Goal: Obtain resource: Obtain resource

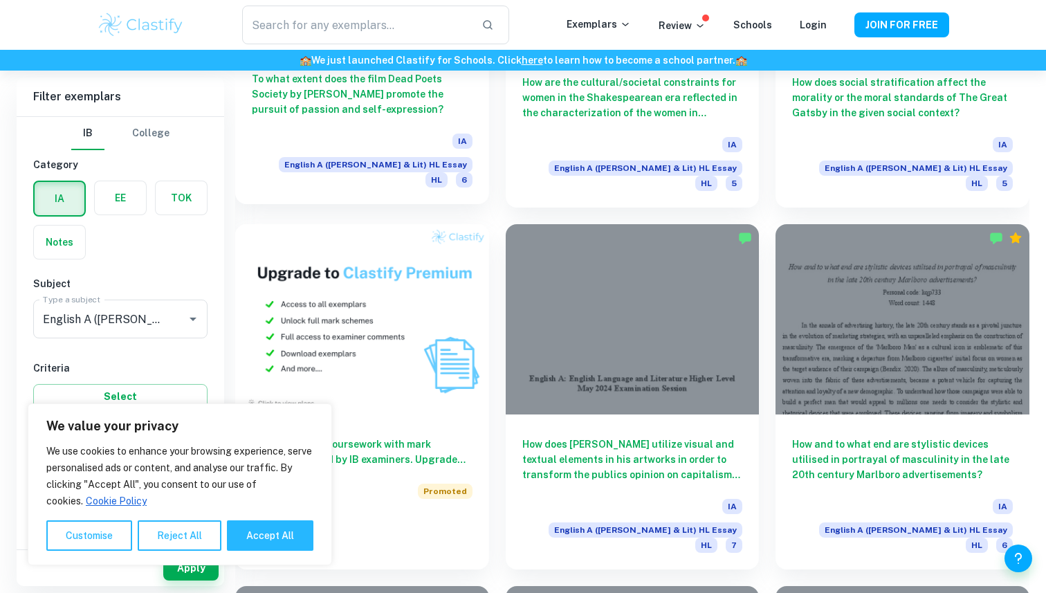
scroll to position [781, 0]
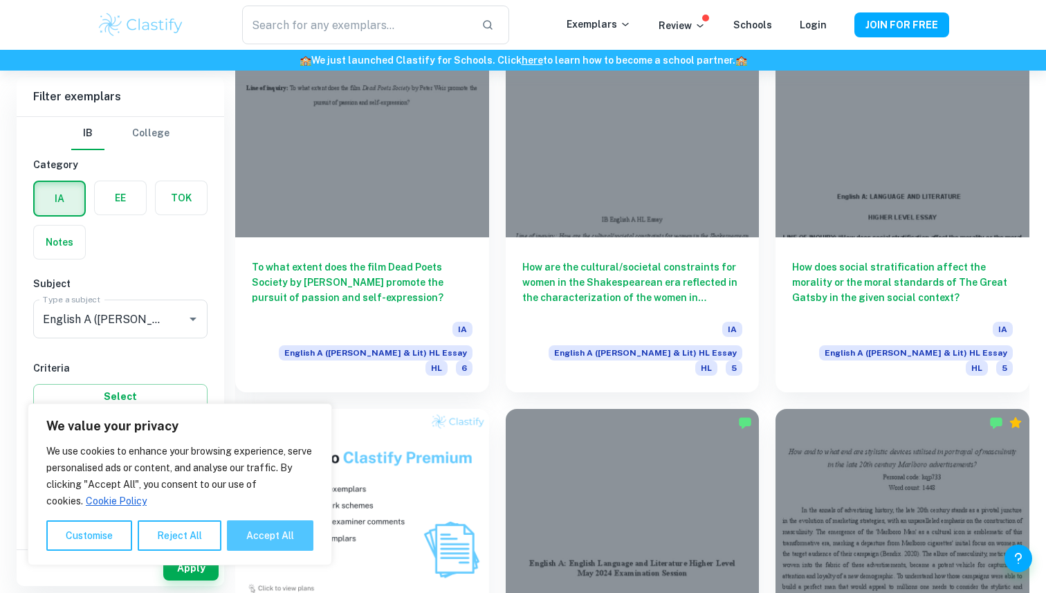
click at [290, 535] on button "Accept All" at bounding box center [270, 535] width 86 height 30
checkbox input "true"
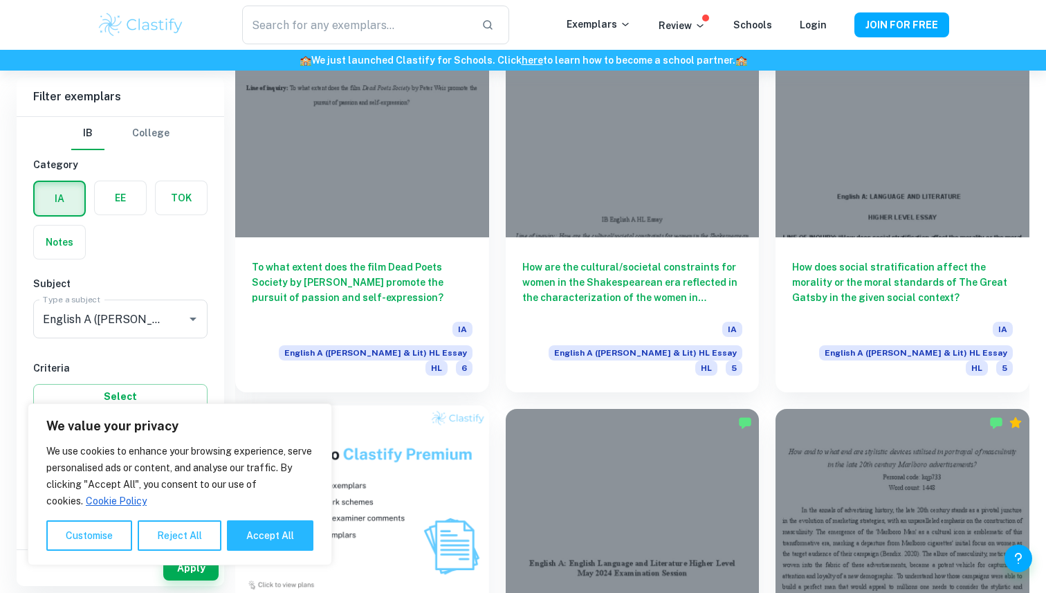
checkbox input "true"
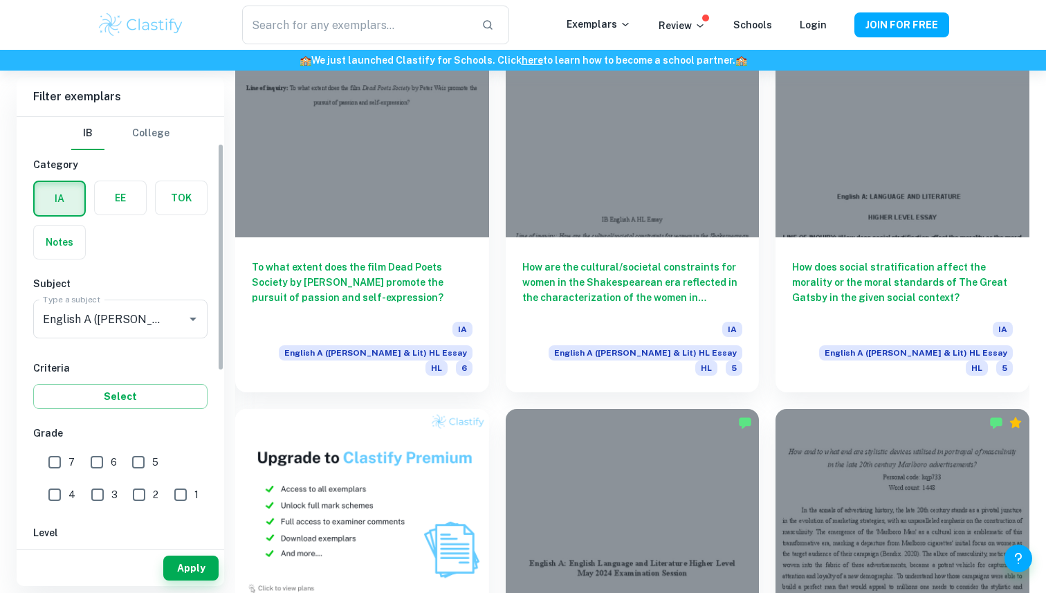
scroll to position [60, 0]
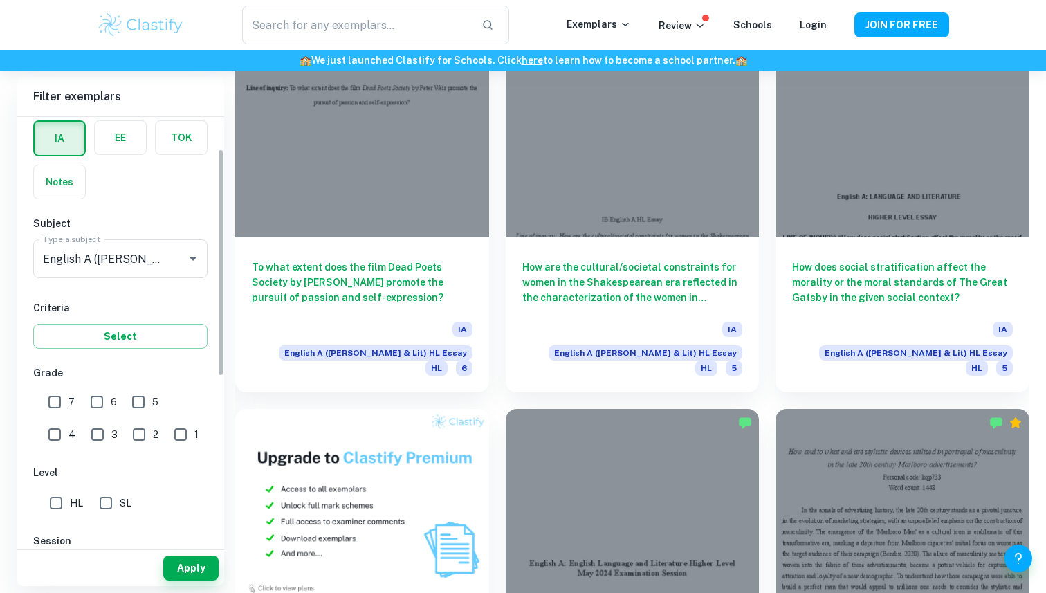
click at [59, 398] on input "7" at bounding box center [55, 402] width 28 height 28
checkbox input "true"
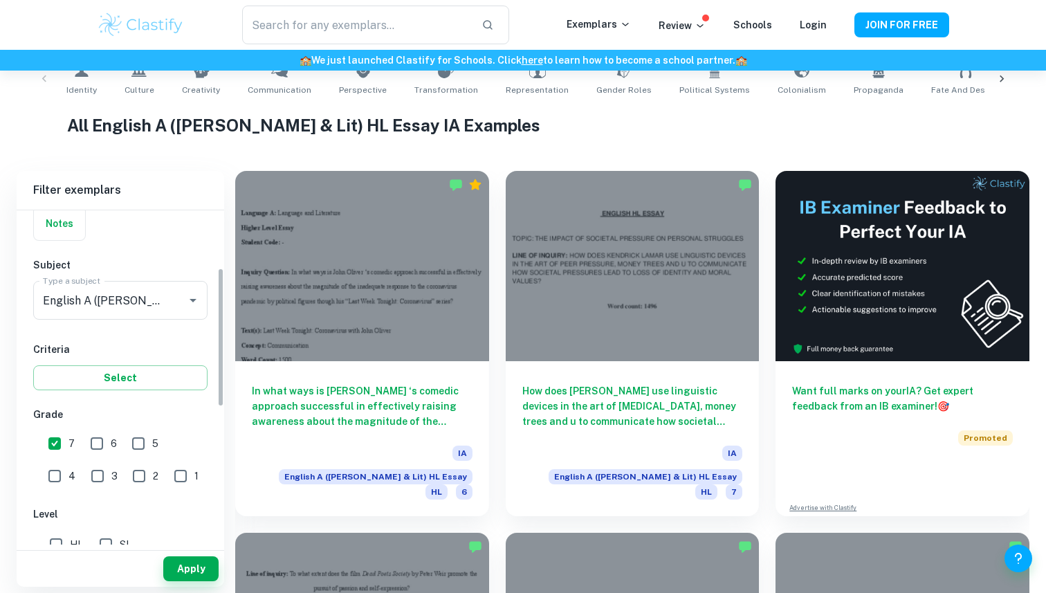
scroll to position [164, 0]
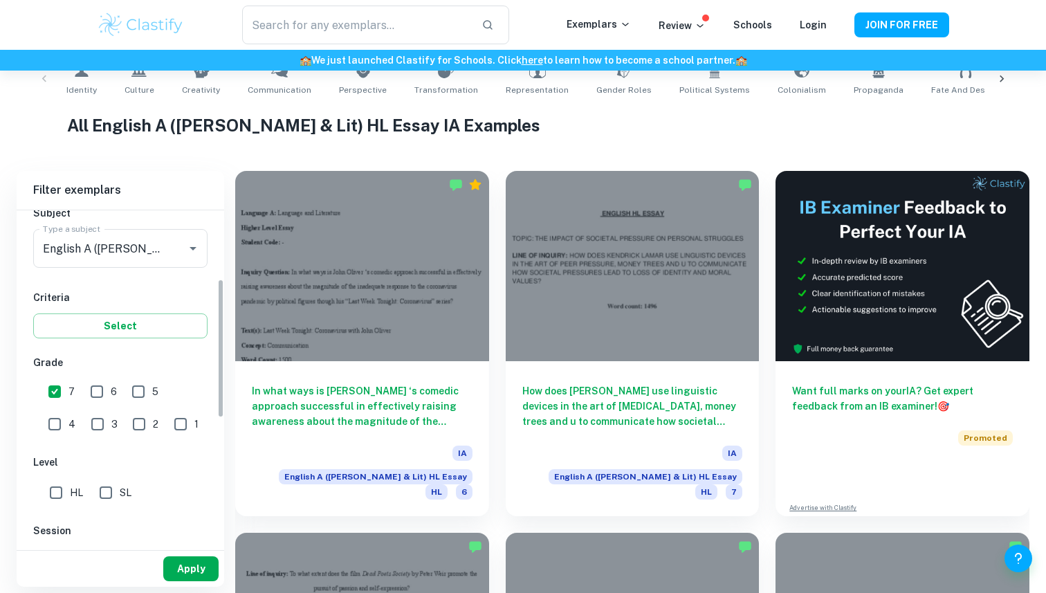
click at [193, 561] on button "Apply" at bounding box center [190, 568] width 55 height 25
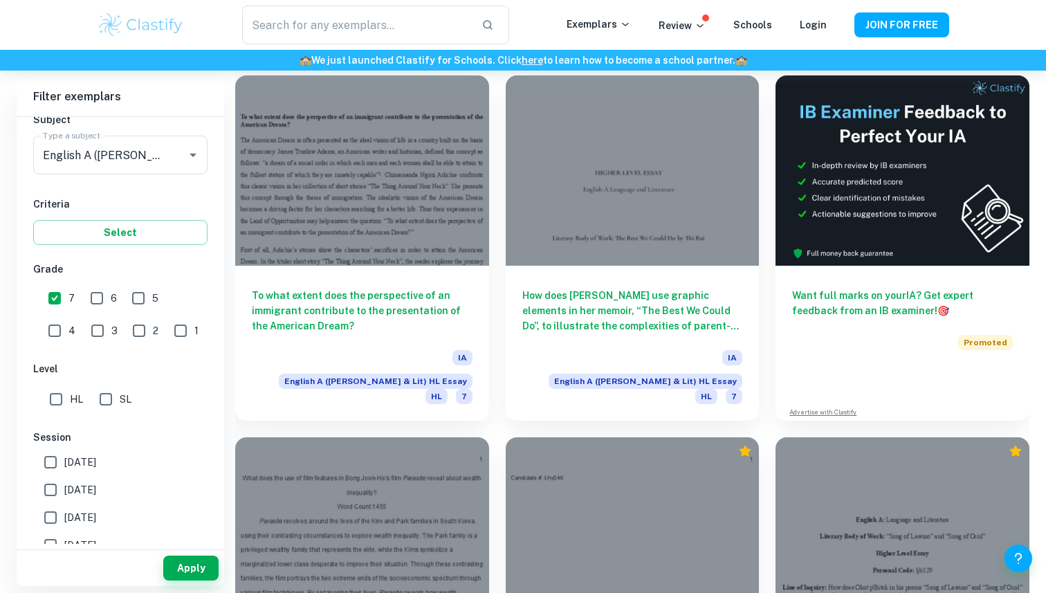
scroll to position [6179, 0]
